Goal: Navigation & Orientation: Find specific page/section

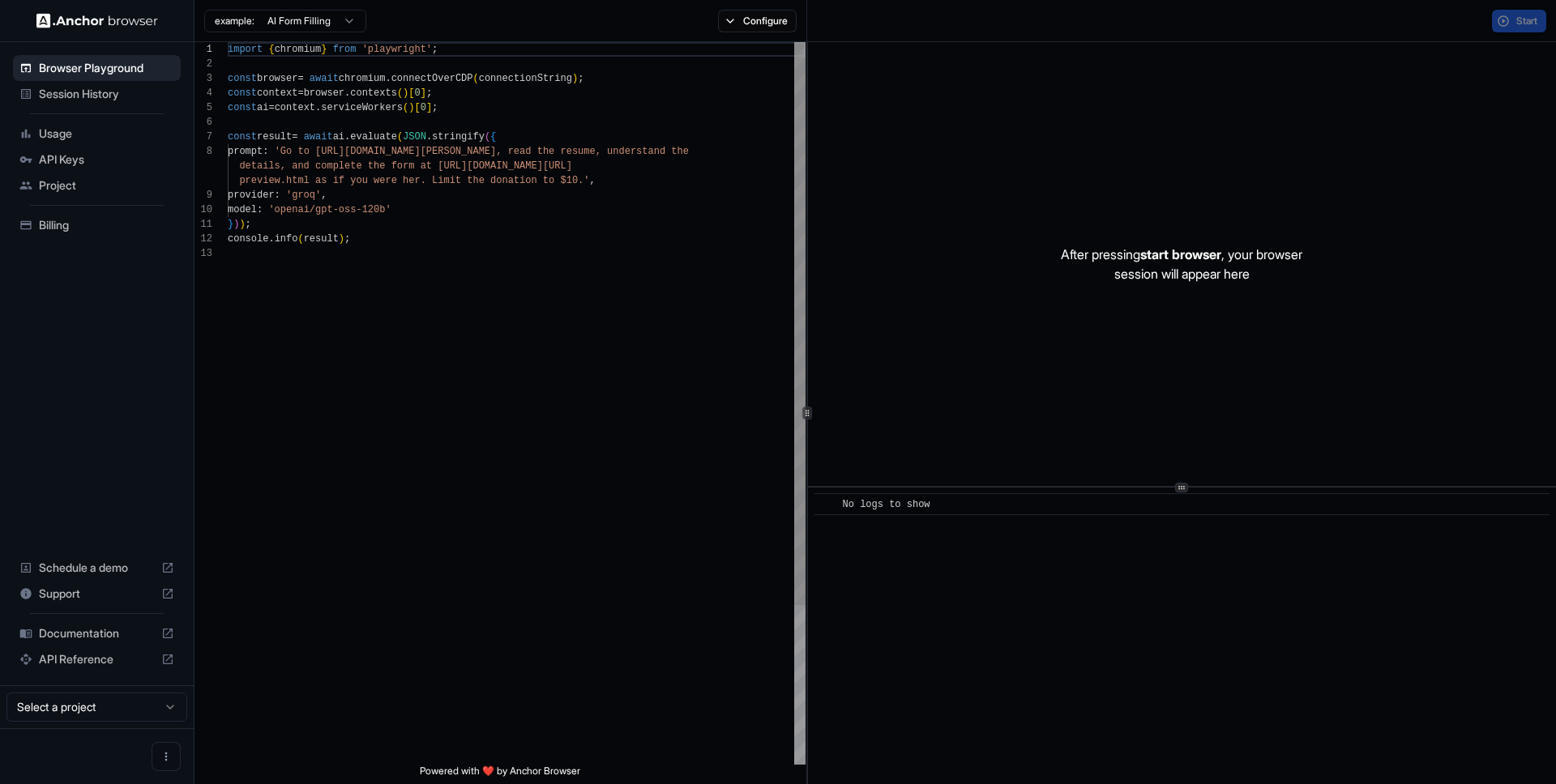
scroll to position [117, 0]
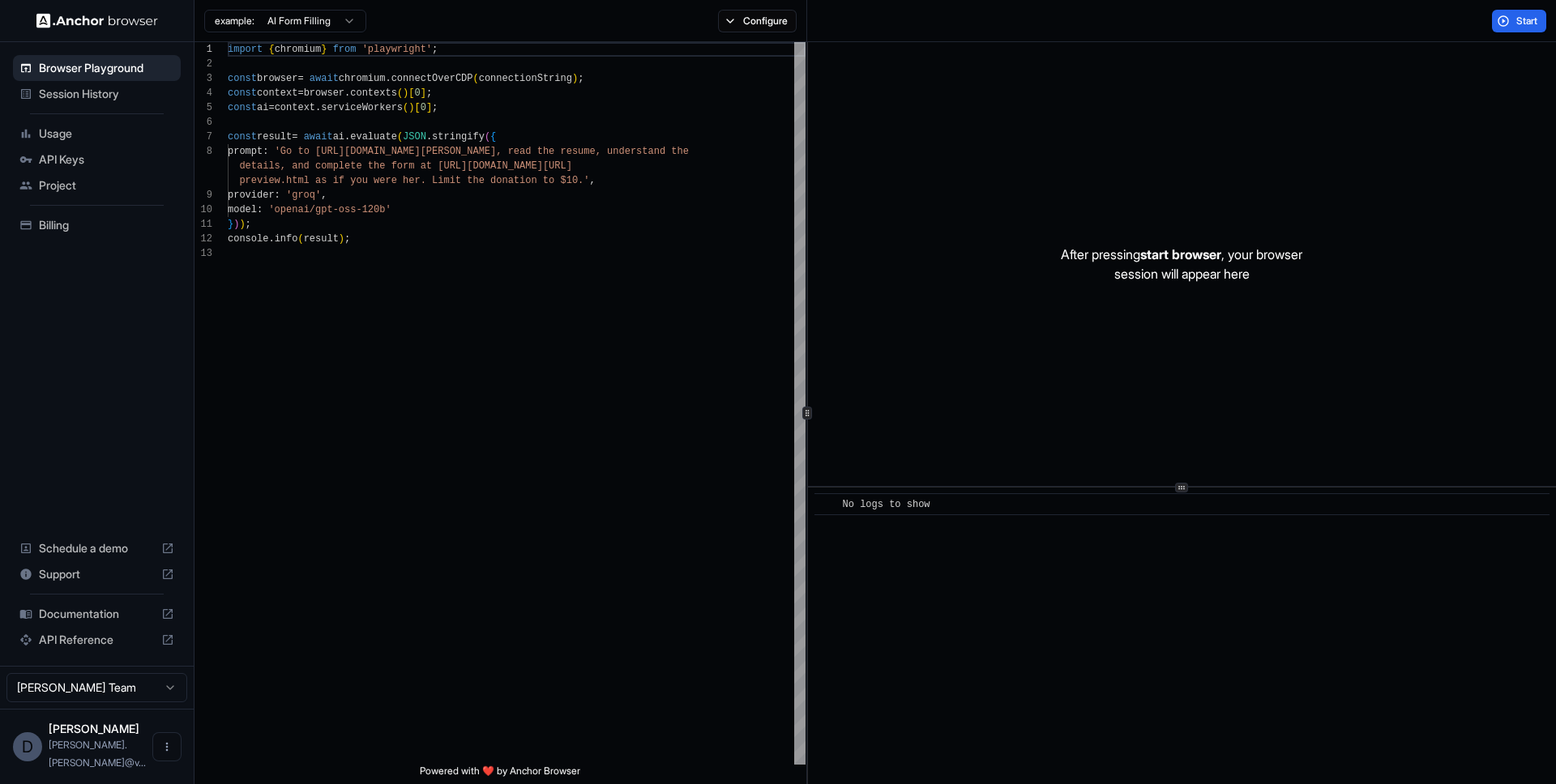
click at [70, 184] on span "Project" at bounding box center [107, 186] width 136 height 17
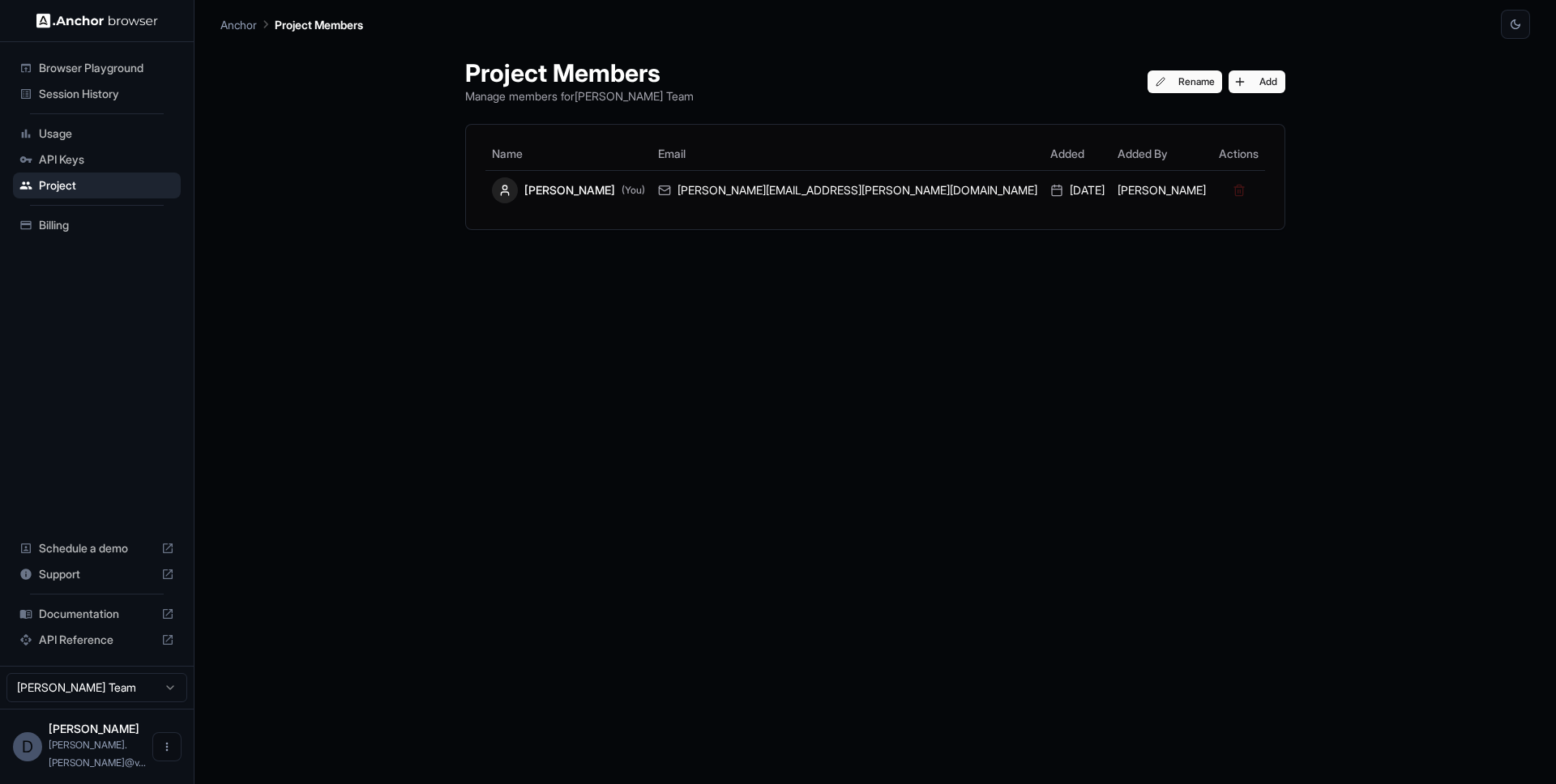
click at [81, 84] on div "Session History" at bounding box center [97, 93] width 168 height 26
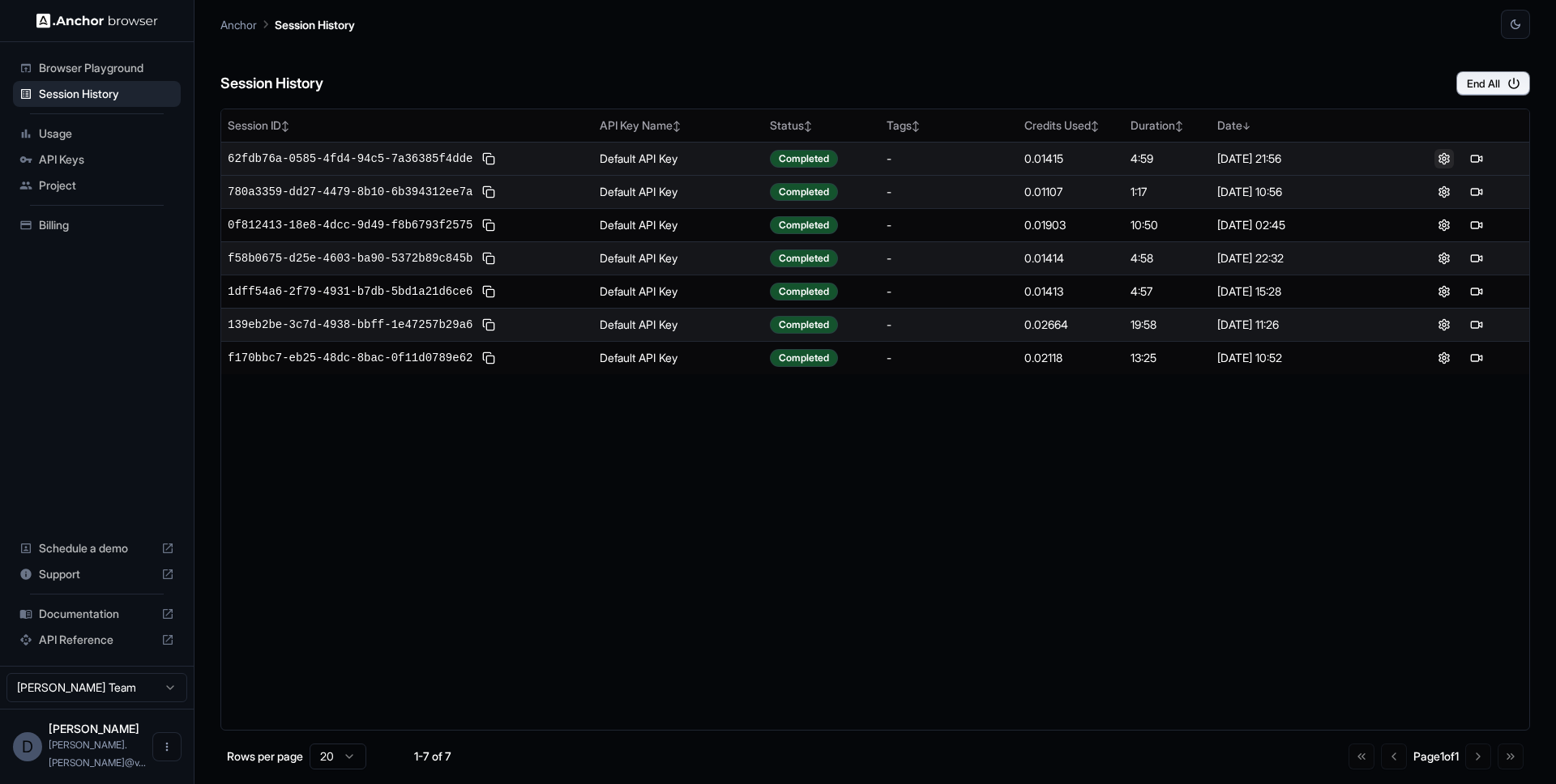
click at [1448, 160] on button at bounding box center [1444, 159] width 20 height 20
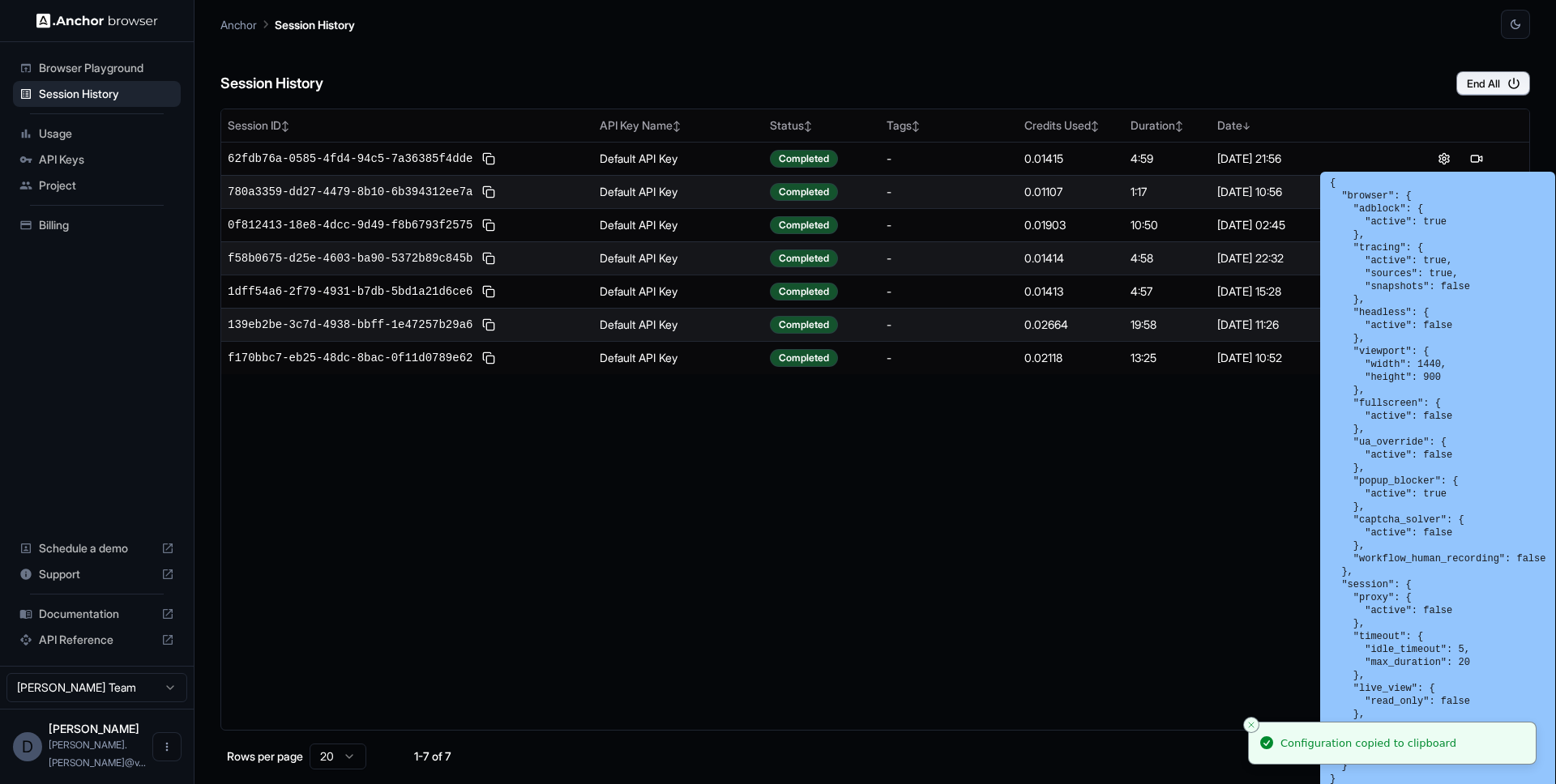
click at [438, 502] on div "Session ID ↕ API Key Name ↕ Status ↕ Tags ↕ Credits Used ↕ Duration ↕ Date ↓ 62…" at bounding box center [874, 419] width 1309 height 622
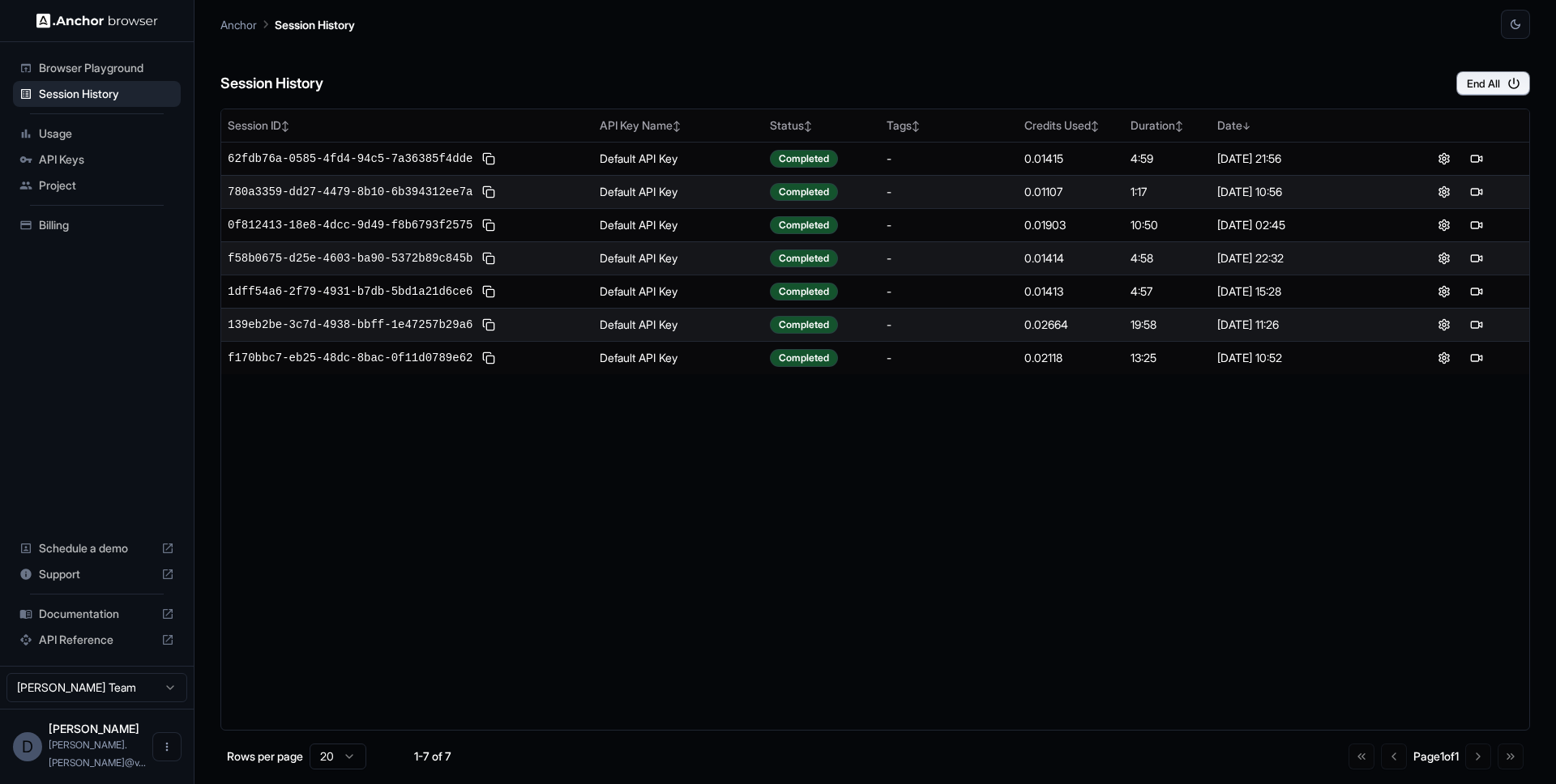
click at [82, 136] on span "Usage" at bounding box center [107, 134] width 136 height 17
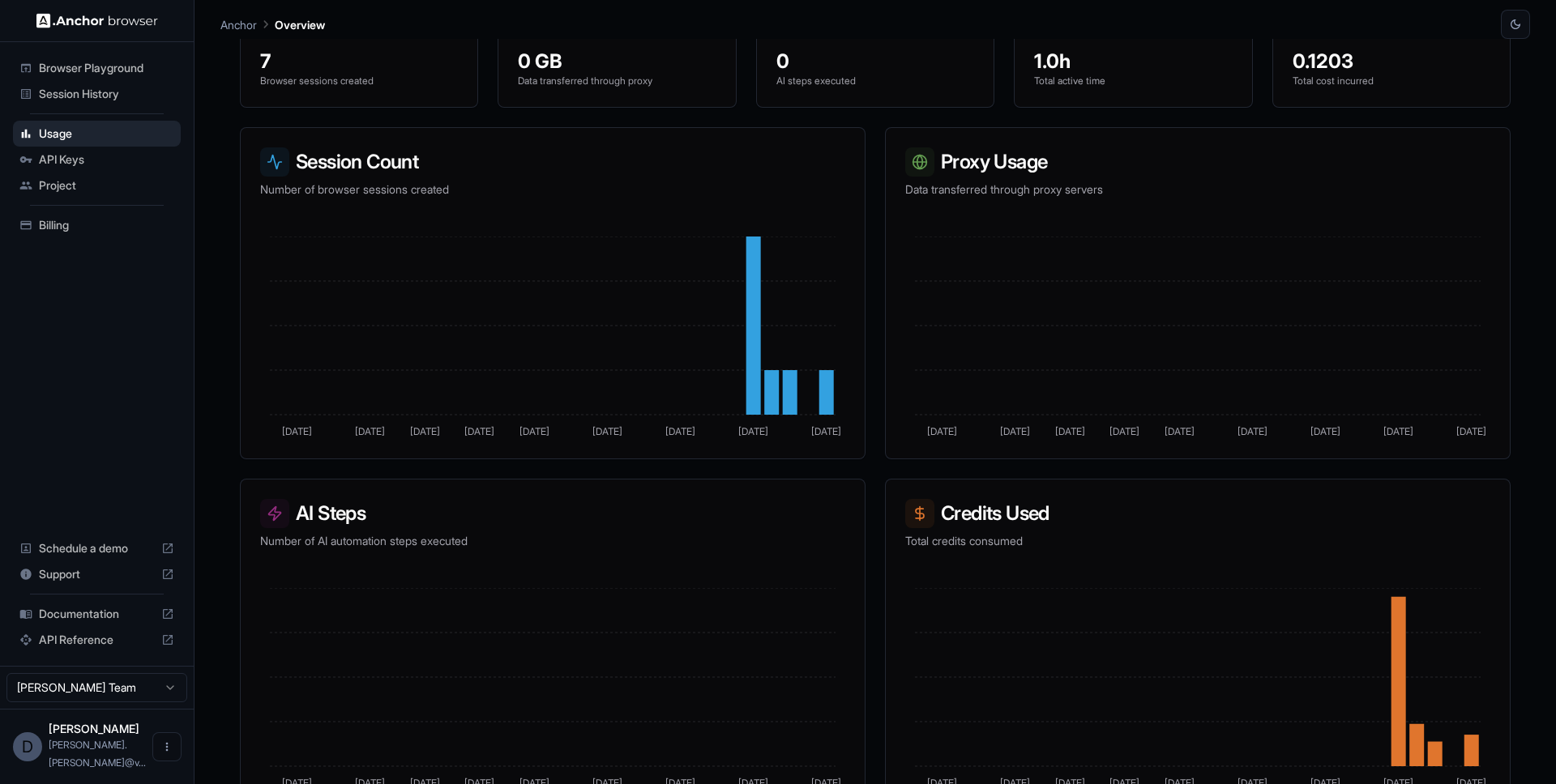
scroll to position [203, 0]
